Goal: Download file/media: Download file/media

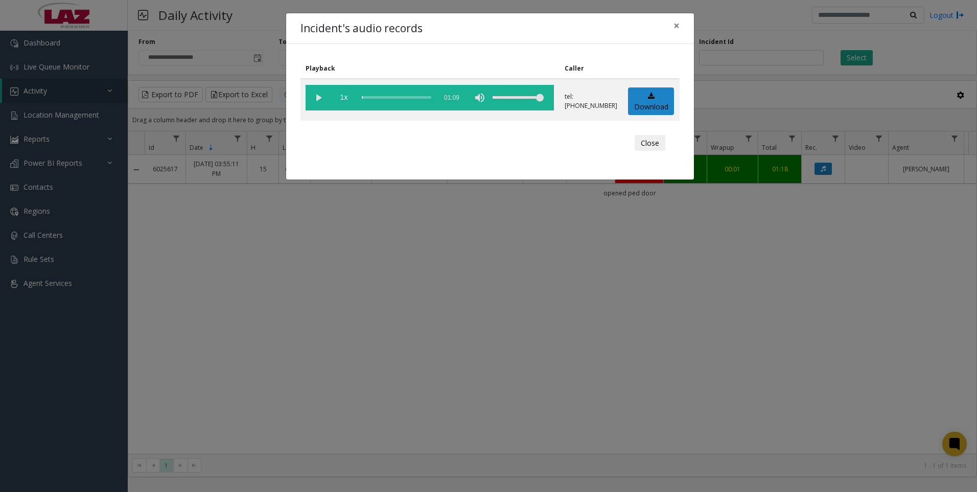
click at [276, 319] on div "Incident's audio records × Playback Caller 1x 01:09 tel:[PHONE_NUMBER] Download…" at bounding box center [488, 246] width 977 height 492
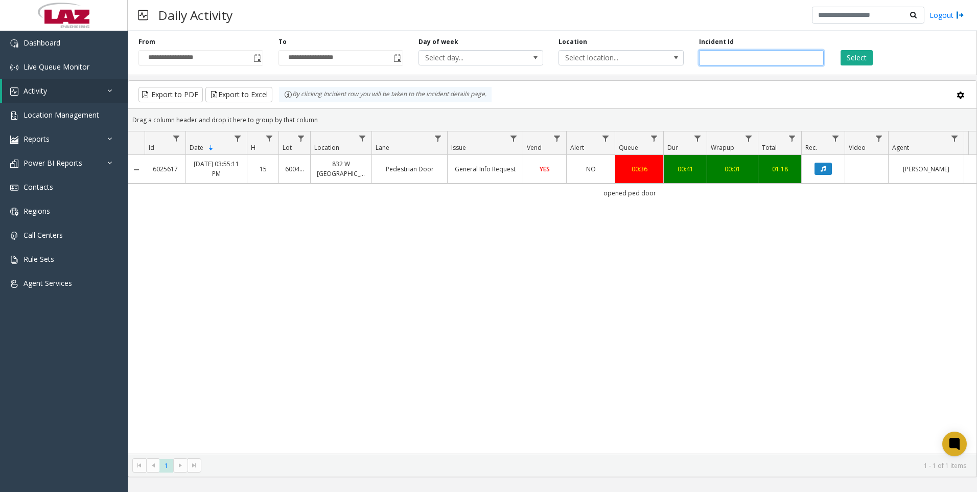
click at [737, 54] on input "*******" at bounding box center [761, 57] width 125 height 15
paste input "number"
click at [862, 61] on button "Select" at bounding box center [857, 57] width 32 height 15
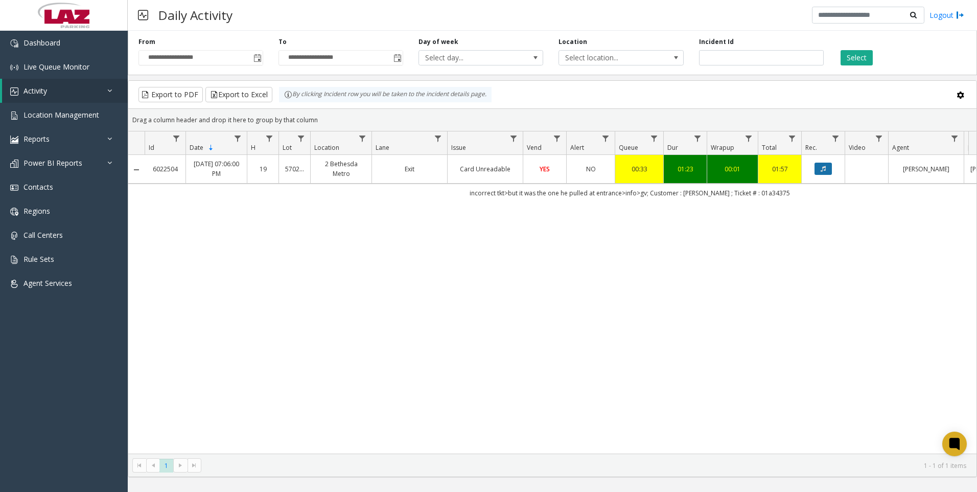
click at [824, 172] on button "Data table" at bounding box center [823, 169] width 17 height 12
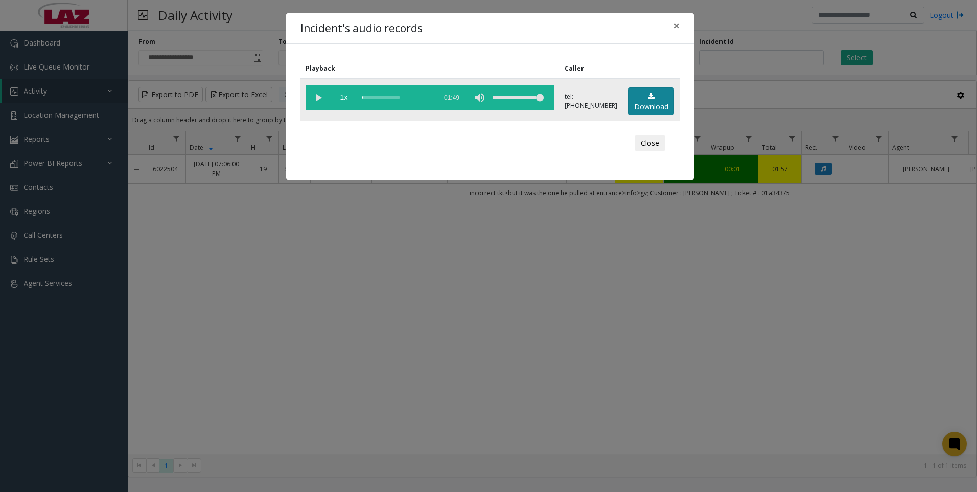
click at [653, 100] on link "Download" at bounding box center [651, 101] width 46 height 28
click at [681, 351] on div "Incident's audio records × Playback Caller 1x 01:49 tel:[PHONE_NUMBER] Download…" at bounding box center [488, 246] width 977 height 492
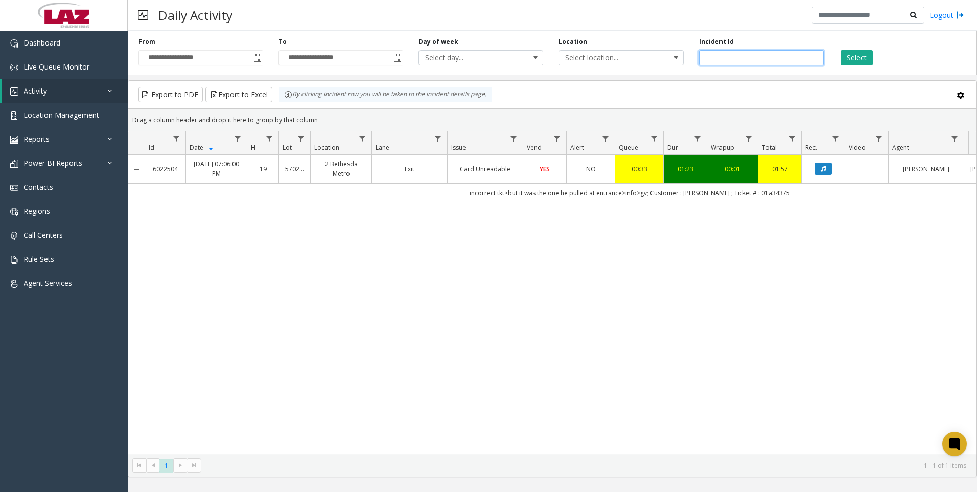
click at [766, 63] on input "*******" at bounding box center [761, 57] width 125 height 15
paste input "number"
click at [843, 54] on button "Select" at bounding box center [857, 57] width 32 height 15
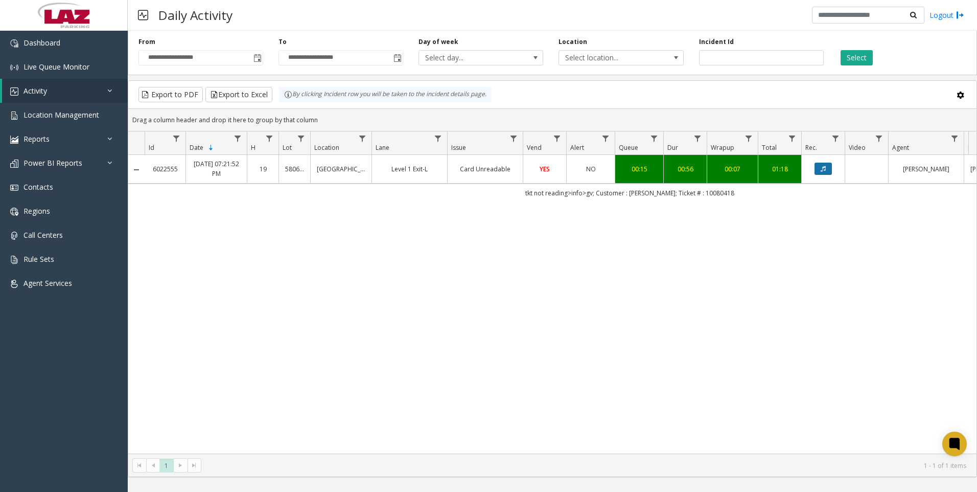
click at [824, 174] on button "Data table" at bounding box center [823, 169] width 17 height 12
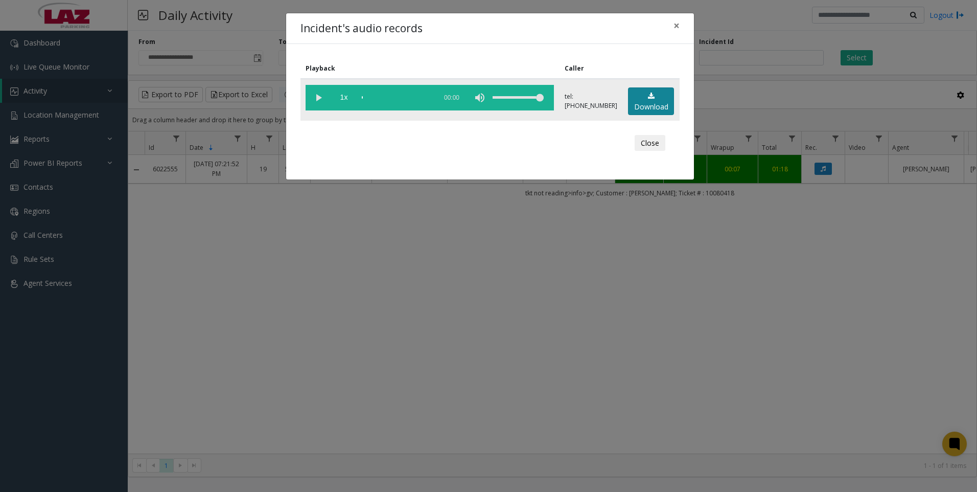
click at [642, 107] on link "Download" at bounding box center [651, 101] width 46 height 28
click at [677, 381] on div "Incident's audio records × Playback Caller 1x 01:04 tel:[PHONE_NUMBER] Download…" at bounding box center [488, 246] width 977 height 492
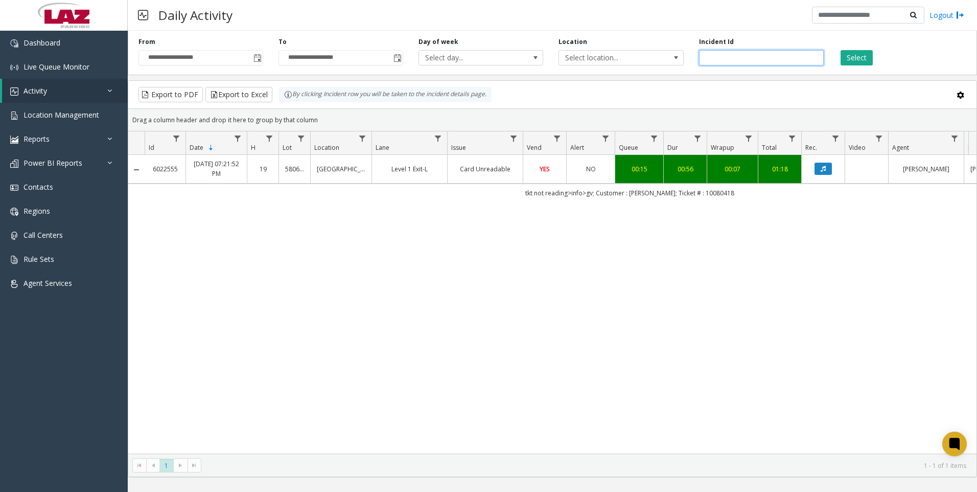
click at [754, 63] on input "*******" at bounding box center [761, 57] width 125 height 15
paste input "number"
type input "*******"
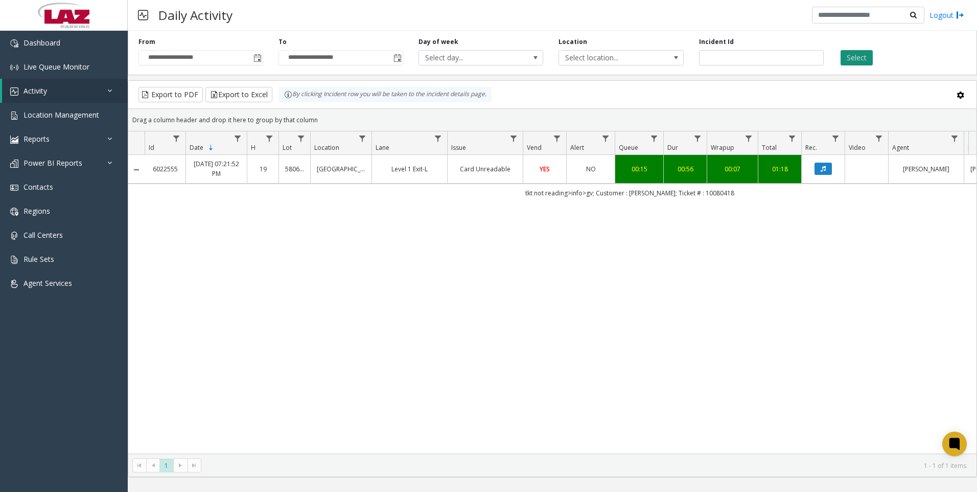
click at [847, 64] on button "Select" at bounding box center [857, 57] width 32 height 15
click at [829, 171] on button "Data table" at bounding box center [823, 169] width 17 height 12
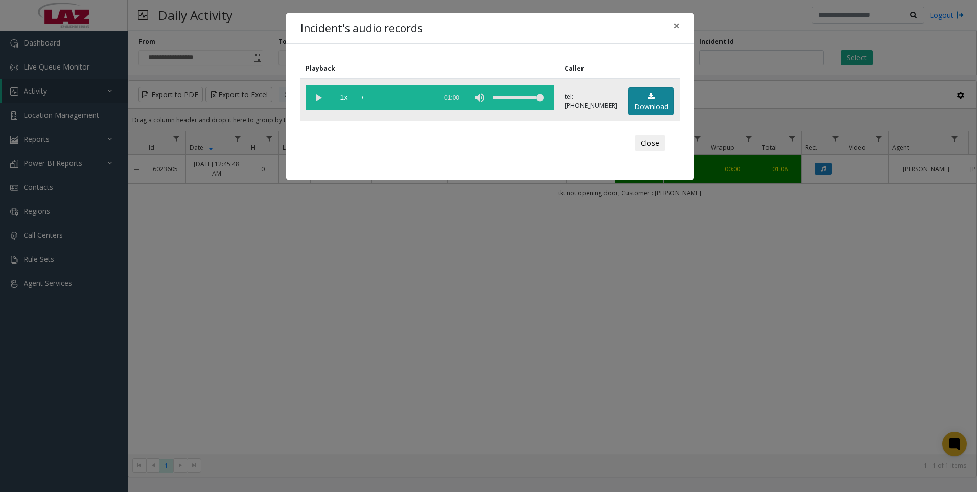
click at [653, 105] on link "Download" at bounding box center [651, 101] width 46 height 28
click at [648, 363] on div "Incident's audio records × Playback Caller 1x 01:00 tel:[PHONE_NUMBER] Download…" at bounding box center [488, 246] width 977 height 492
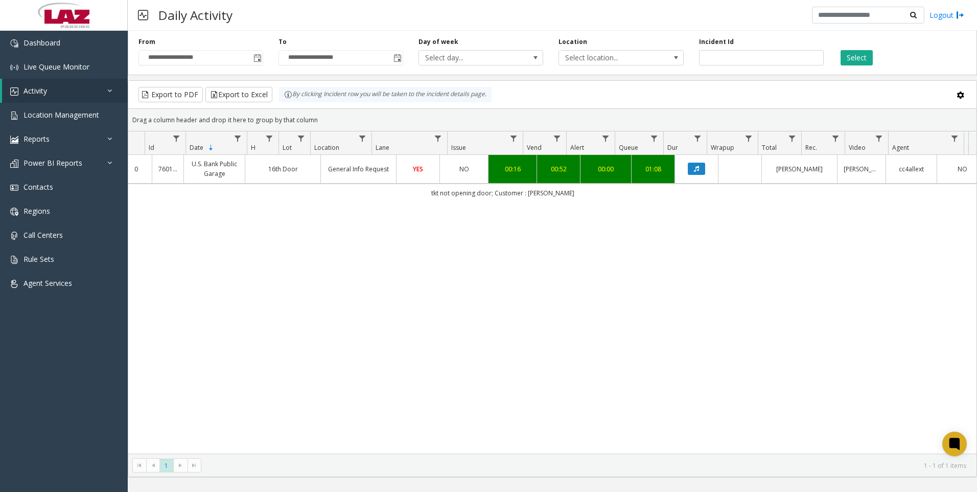
scroll to position [0, 146]
